Goal: Book appointment/travel/reservation

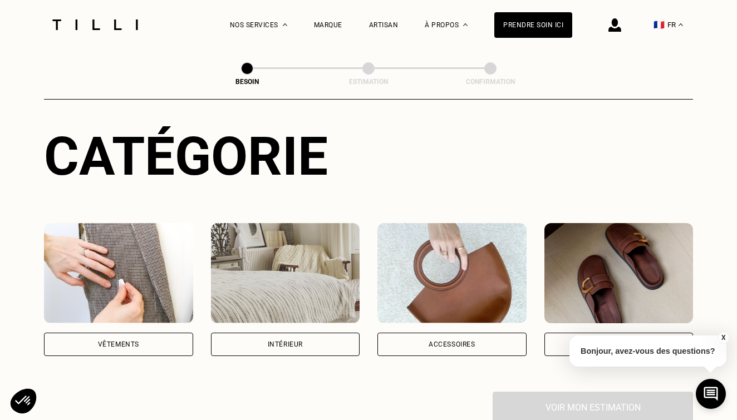
scroll to position [112, 0]
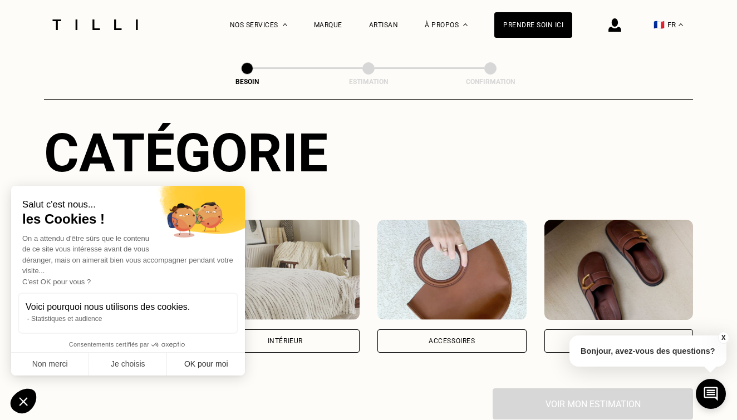
click at [202, 366] on button "OK pour moi" at bounding box center [206, 364] width 78 height 23
checkbox input "true"
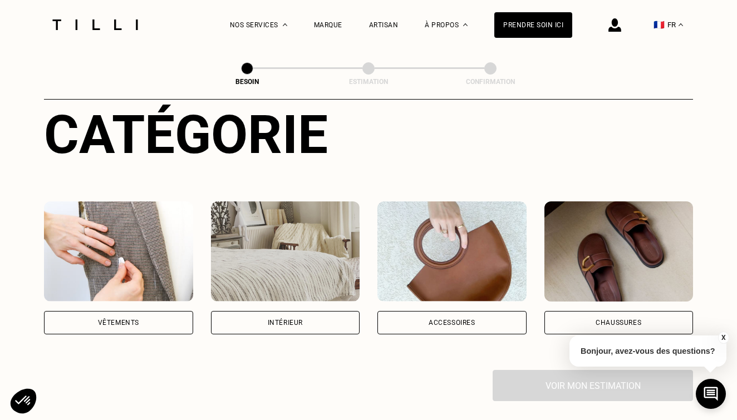
scroll to position [130, 0]
click at [294, 260] on img at bounding box center [285, 251] width 149 height 100
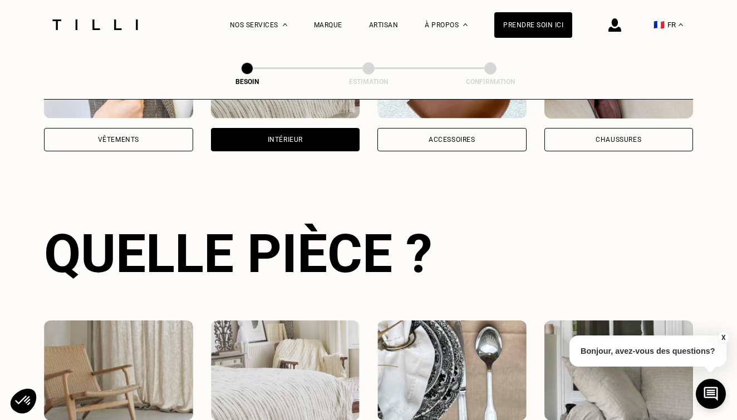
scroll to position [362, 0]
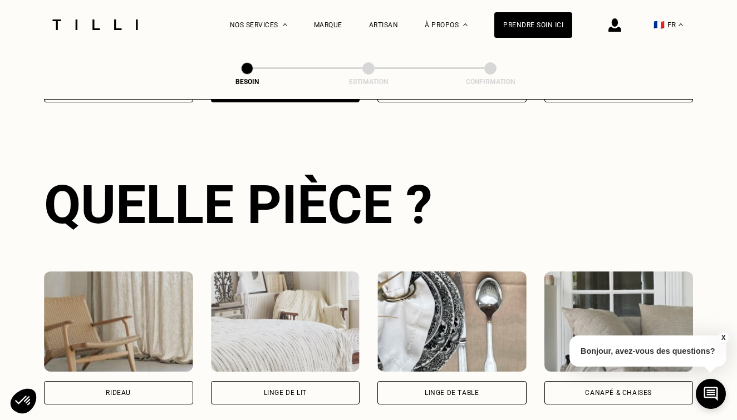
click at [139, 304] on img at bounding box center [118, 321] width 149 height 100
select select "FR"
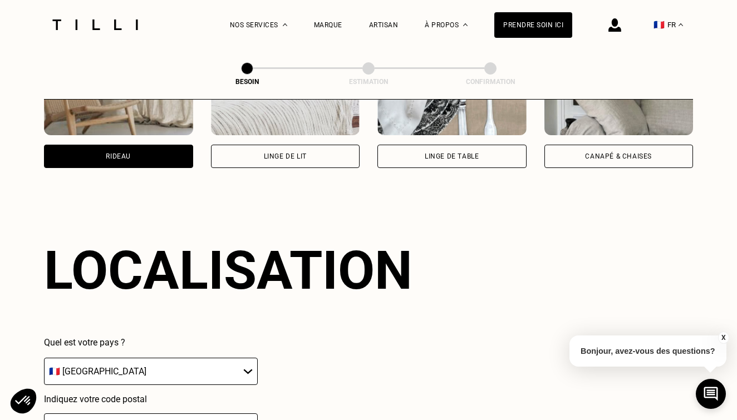
scroll to position [664, 0]
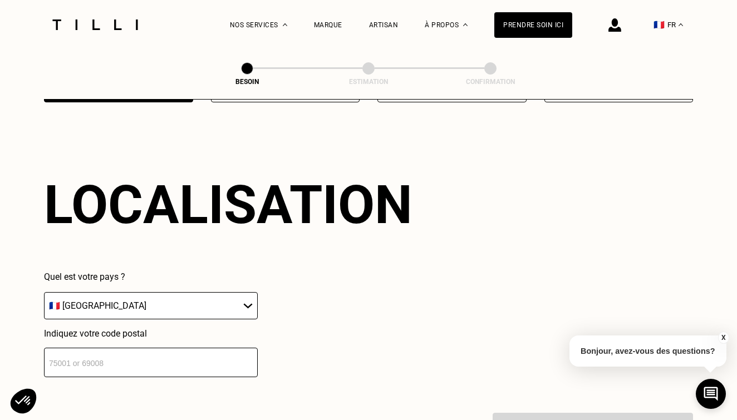
click at [115, 349] on input "number" at bounding box center [151, 362] width 214 height 29
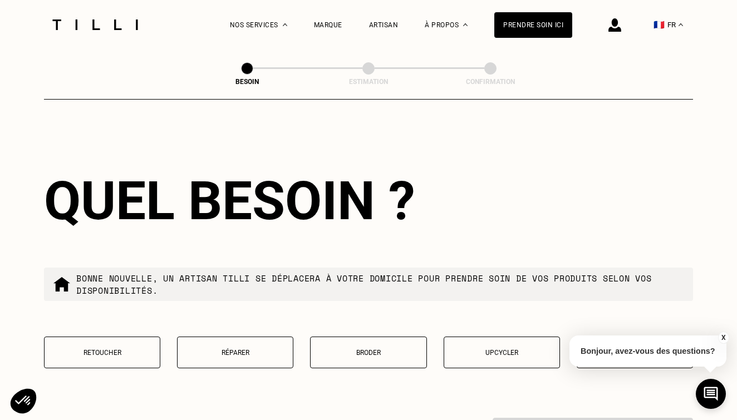
type input "78000"
click at [112, 350] on button "Retoucher" at bounding box center [102, 353] width 116 height 32
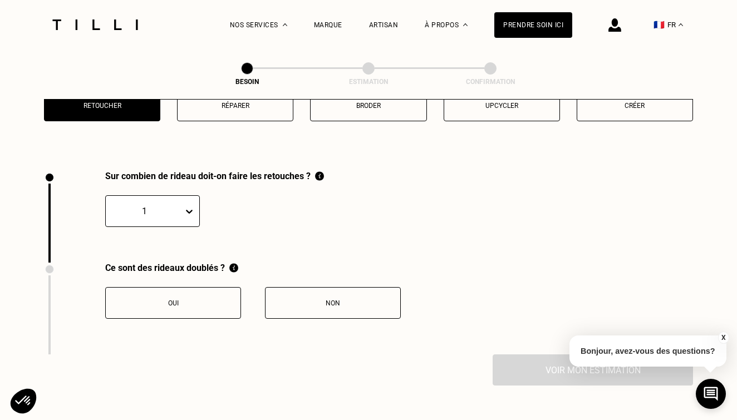
scroll to position [1227, 0]
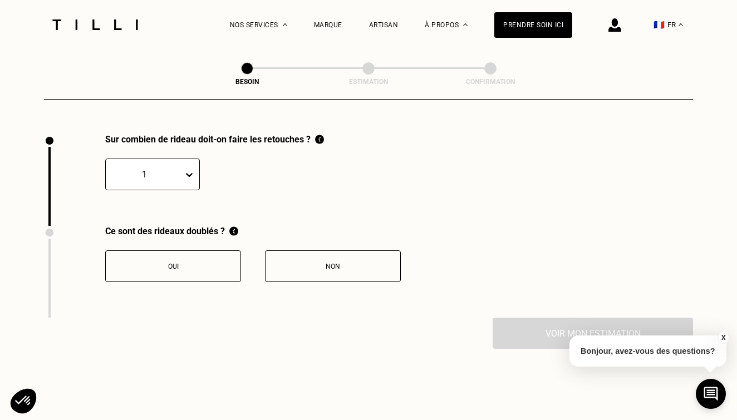
click at [721, 337] on button "X" at bounding box center [722, 338] width 11 height 12
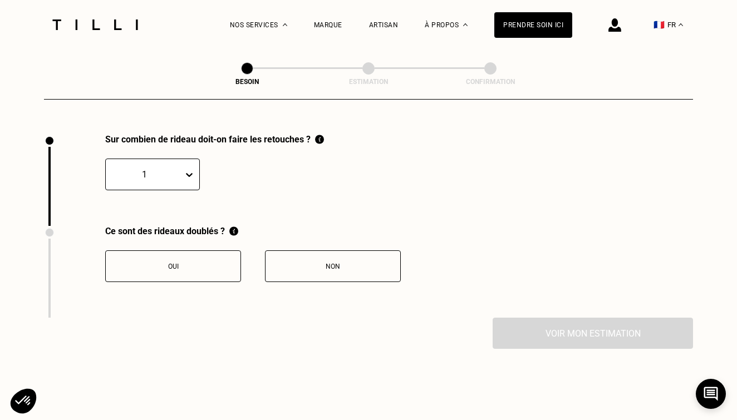
click at [164, 240] on div "Oui Non" at bounding box center [252, 259] width 295 height 46
click at [163, 263] on div "Oui" at bounding box center [172, 267] width 123 height 8
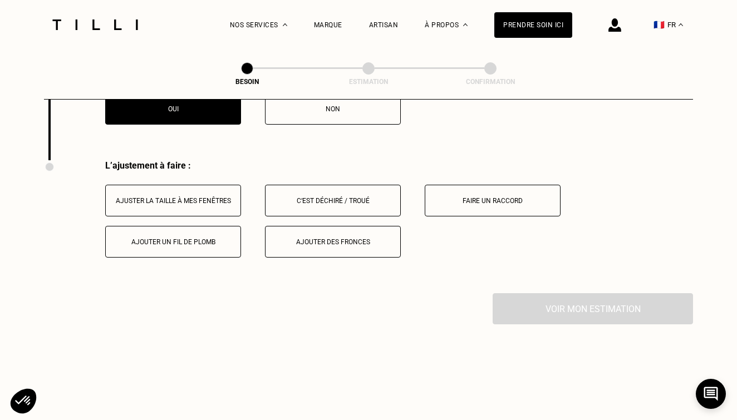
scroll to position [1410, 0]
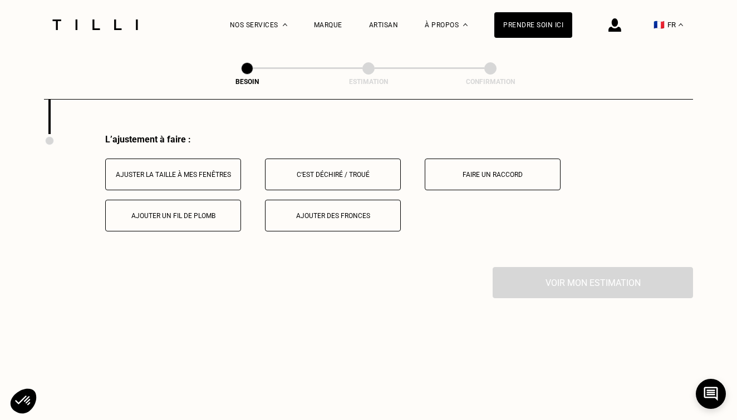
click at [212, 171] on div "Ajuster la taille à mes fenêtres" at bounding box center [172, 175] width 123 height 8
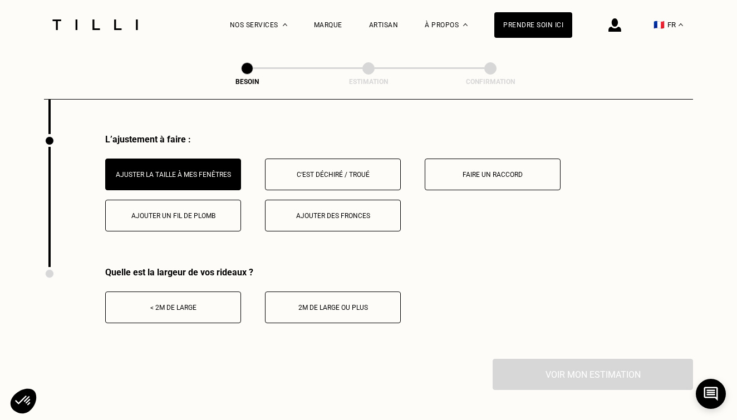
click at [169, 304] on div "< 2m de large" at bounding box center [172, 308] width 123 height 8
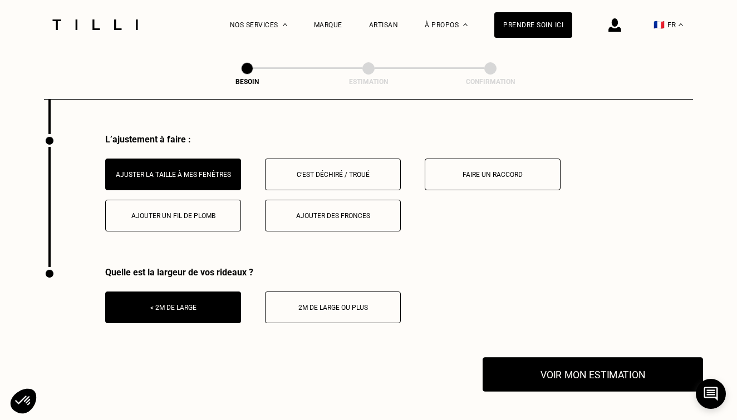
click at [607, 369] on button "Voir mon estimation" at bounding box center [592, 374] width 220 height 34
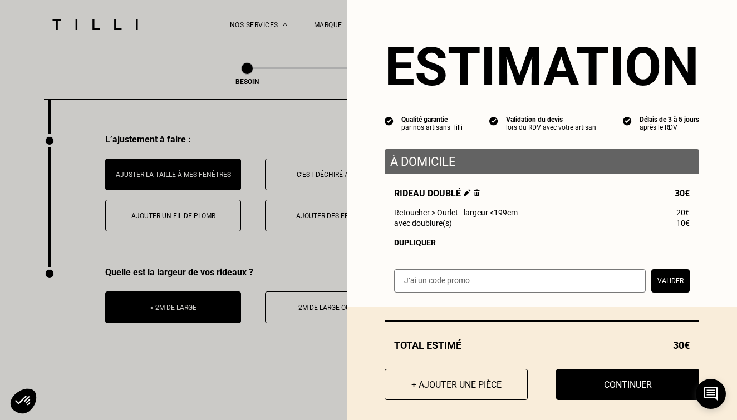
scroll to position [0, 0]
